Goal: Task Accomplishment & Management: Manage account settings

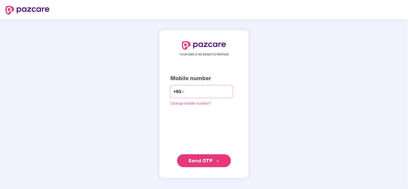
click at [211, 89] on input "number" at bounding box center [208, 92] width 44 height 9
type input "**********"
click at [205, 162] on span "Send OTP" at bounding box center [201, 161] width 24 height 6
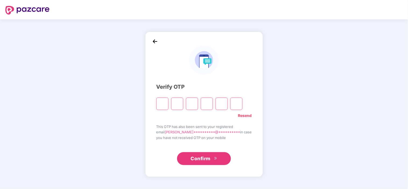
type input "*"
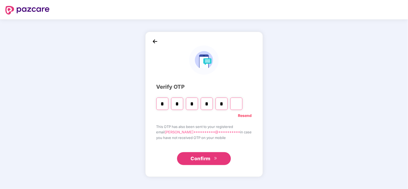
type input "*"
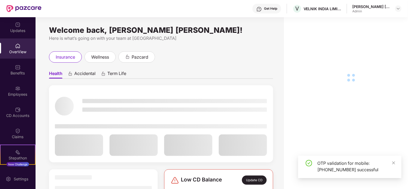
click at [21, 96] on div "Employees" at bounding box center [18, 94] width 36 height 5
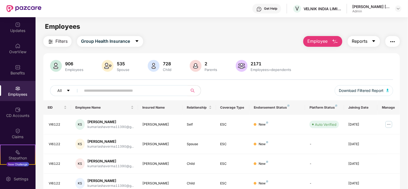
click at [374, 41] on icon "caret-down" at bounding box center [374, 41] width 4 height 4
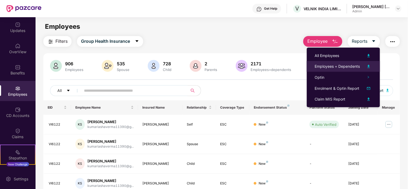
click at [344, 66] on div "Employees + Dependents" at bounding box center [337, 67] width 45 height 6
